Goal: Find specific page/section: Find specific page/section

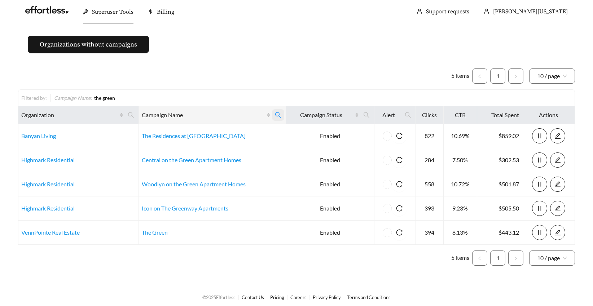
click at [275, 113] on icon "search" at bounding box center [278, 115] width 6 height 6
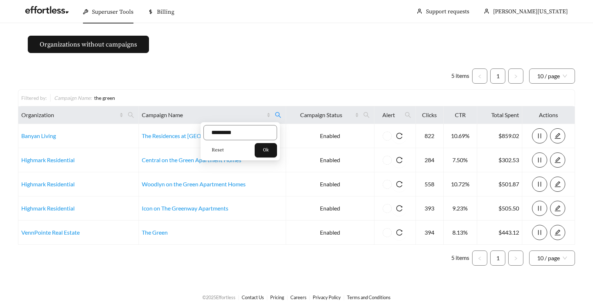
click at [220, 150] on span "Reset" at bounding box center [218, 150] width 12 height 7
click at [220, 135] on input "text" at bounding box center [241, 132] width 74 height 15
type input "*******"
click at [268, 149] on span "Ok" at bounding box center [266, 150] width 6 height 7
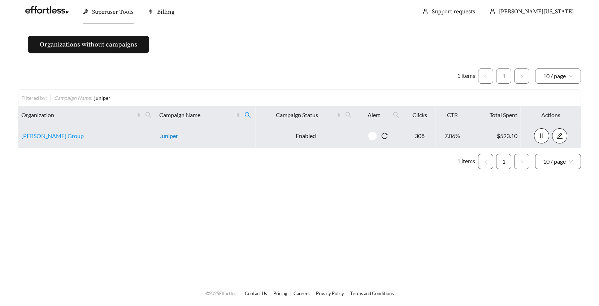
click at [166, 137] on link "Juniper" at bounding box center [168, 135] width 19 height 7
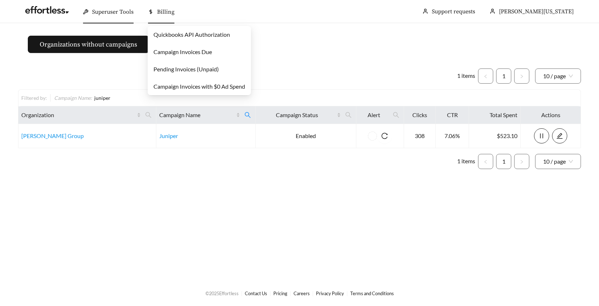
click at [166, 12] on span "Billing" at bounding box center [165, 11] width 17 height 7
click at [165, 54] on link "Campaign Invoices Due" at bounding box center [182, 51] width 58 height 7
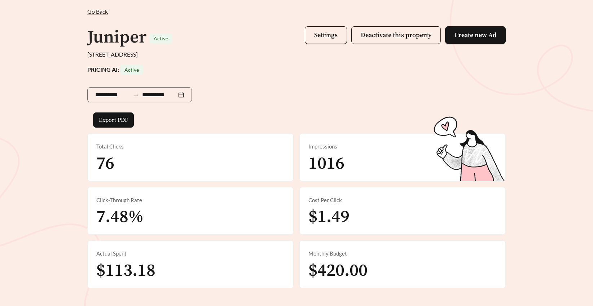
scroll to position [41, 0]
